Goal: Task Accomplishment & Management: Manage account settings

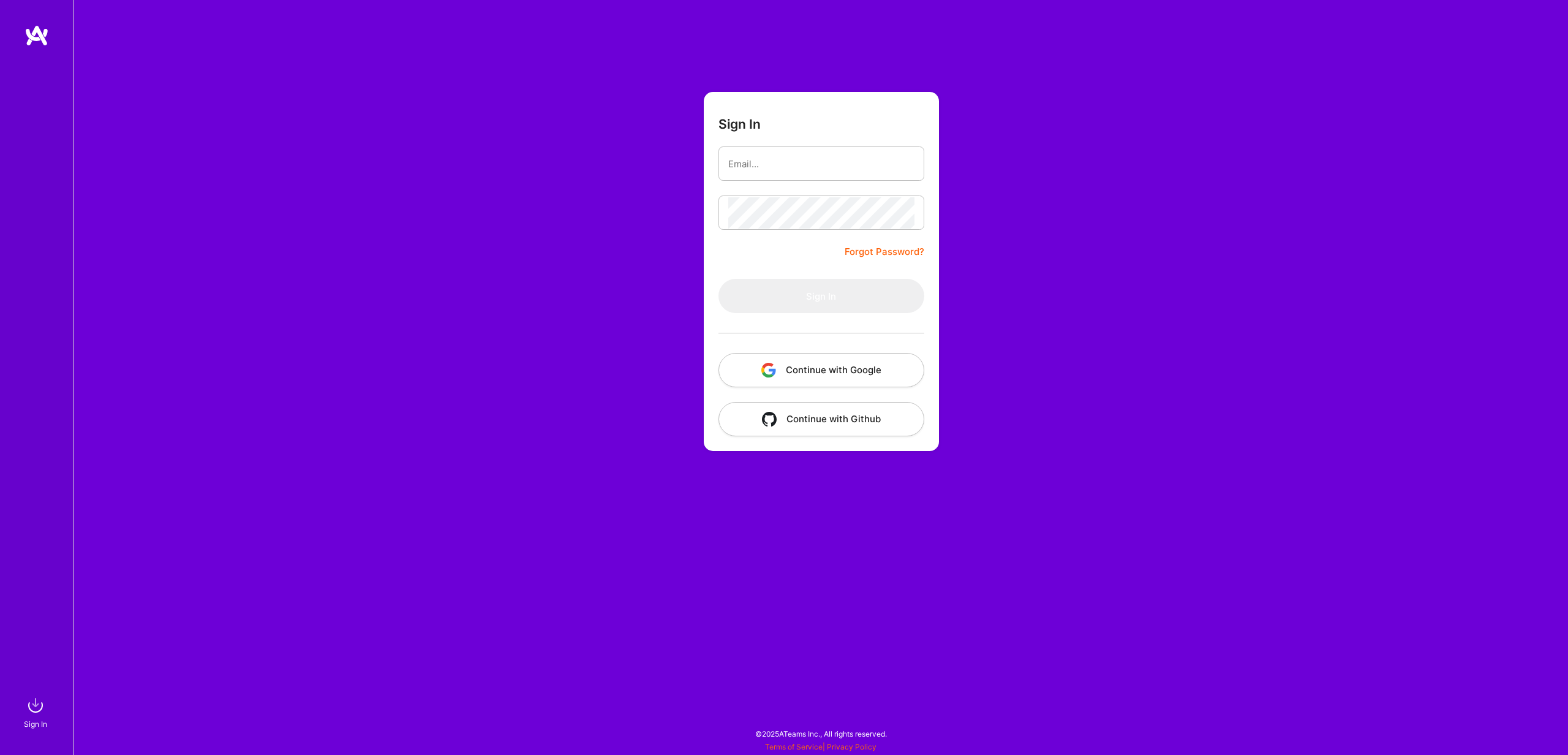
click at [815, 381] on button "Continue with Google" at bounding box center [821, 370] width 205 height 34
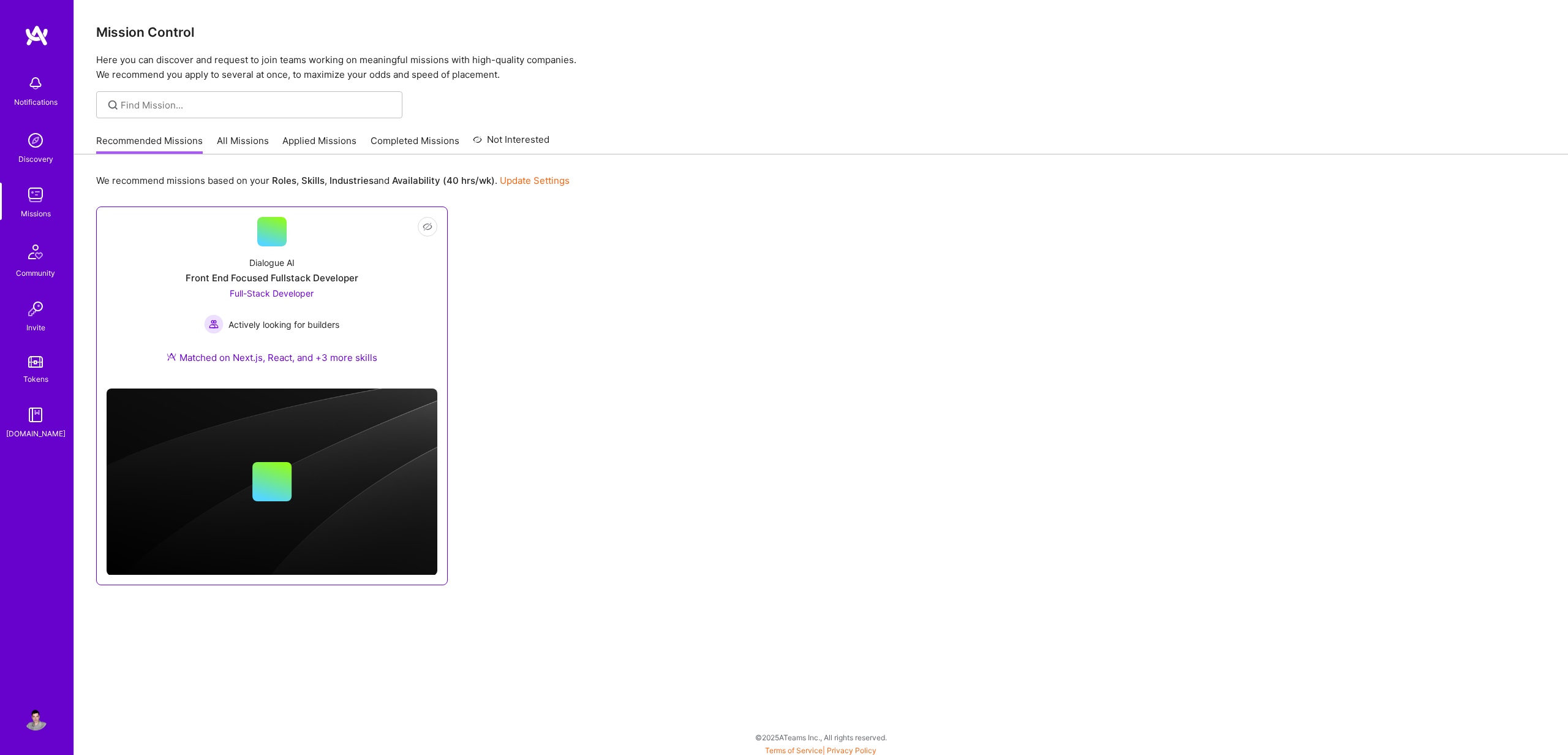
click at [345, 262] on div "Dialogue AI Front End Focused Fullstack Developer Full-Stack Developer Actively…" at bounding box center [272, 312] width 331 height 132
click at [328, 142] on link "Applied Missions" at bounding box center [320, 144] width 74 height 21
